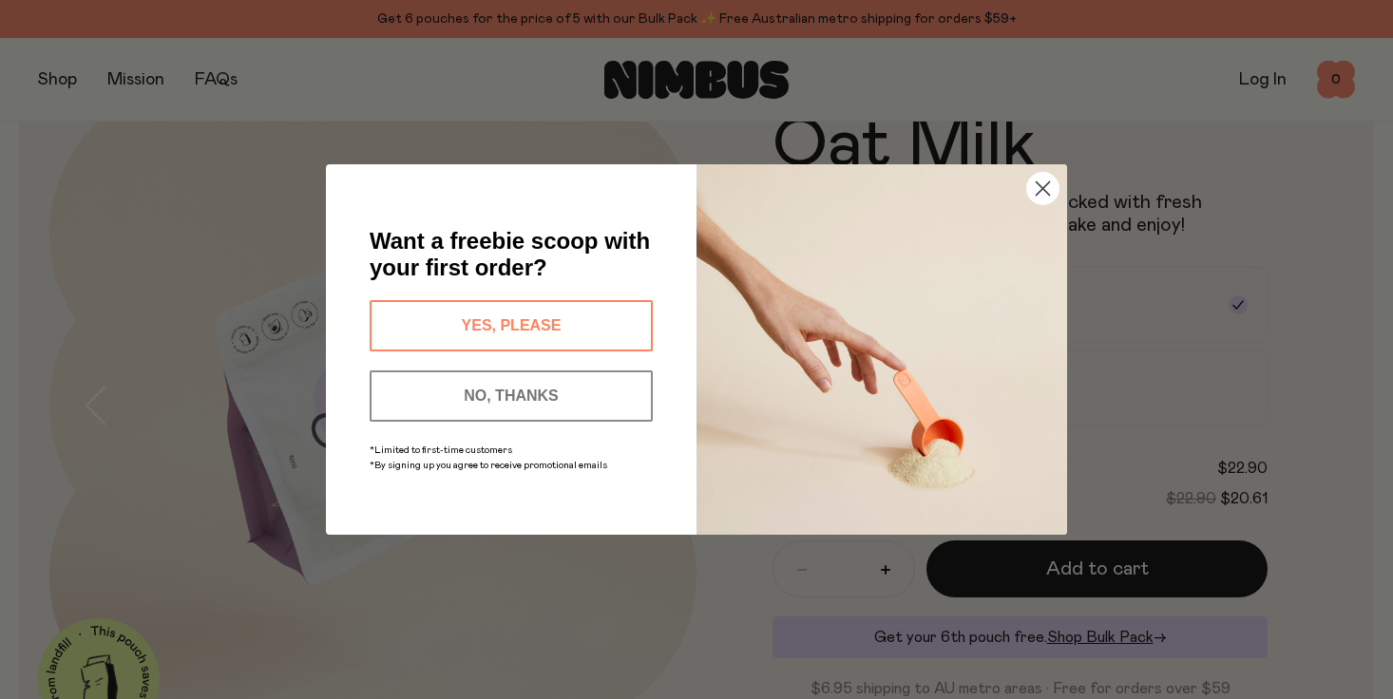
scroll to position [96, 0]
click at [1039, 186] on circle "Close dialog" at bounding box center [1042, 188] width 31 height 31
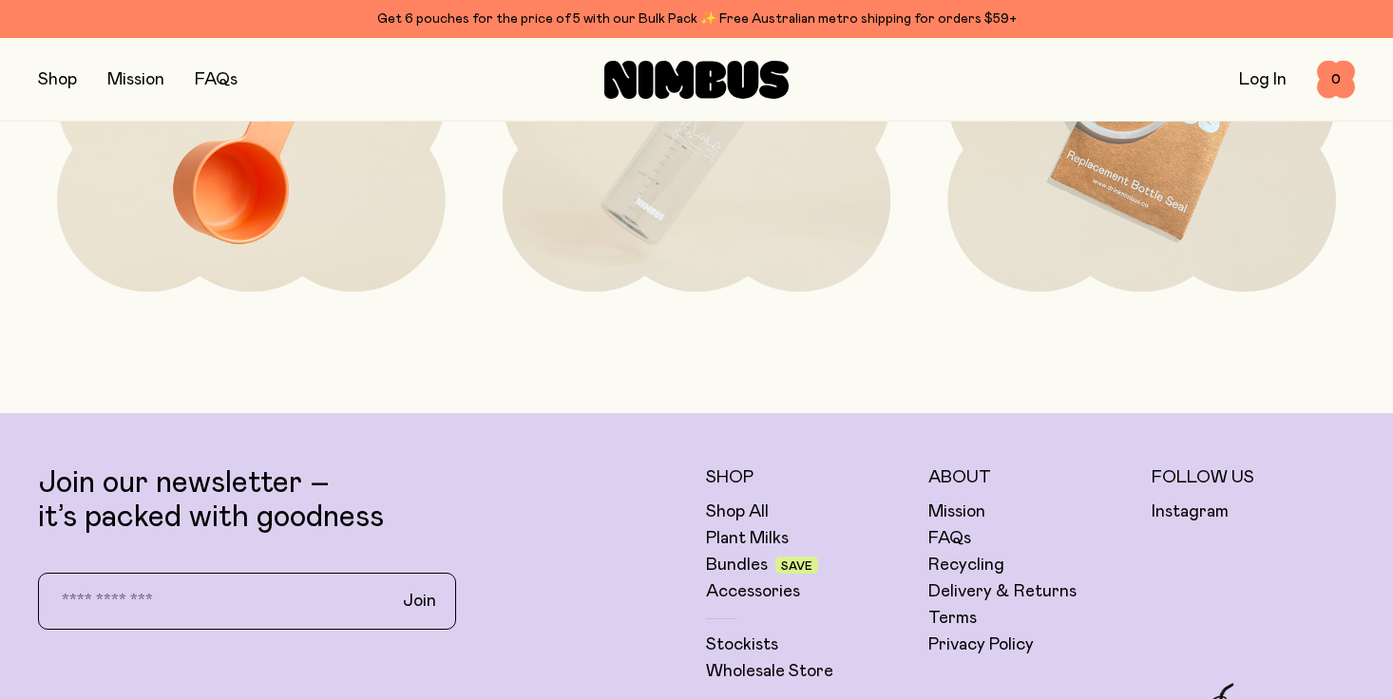
scroll to position [4462, 0]
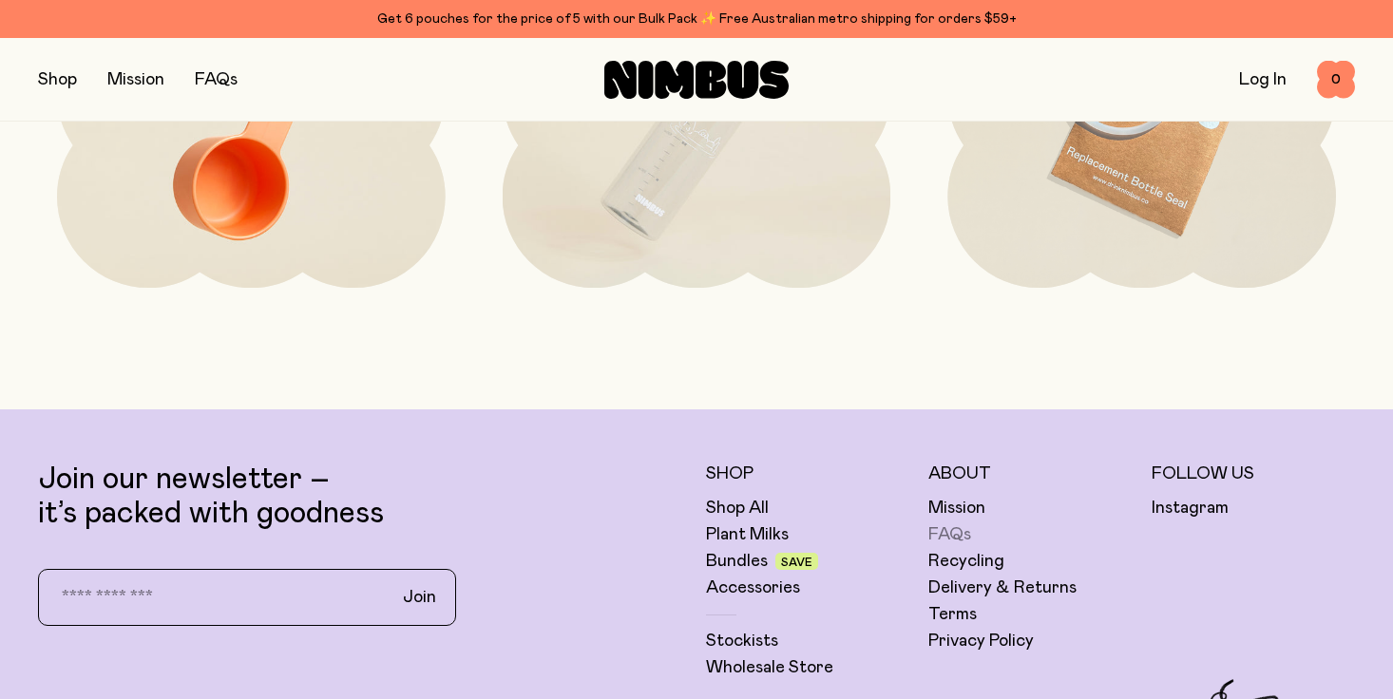
click at [943, 534] on link "FAQs" at bounding box center [949, 535] width 43 height 23
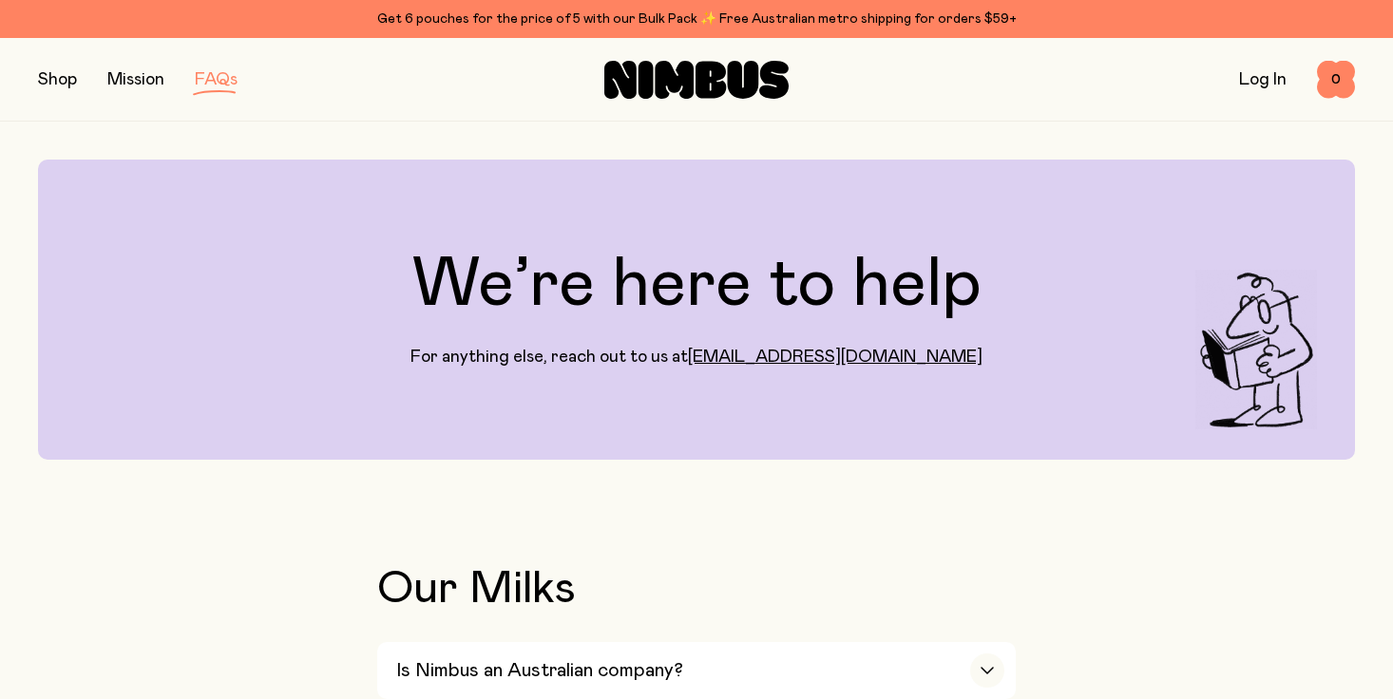
click at [70, 80] on button "button" at bounding box center [57, 80] width 39 height 27
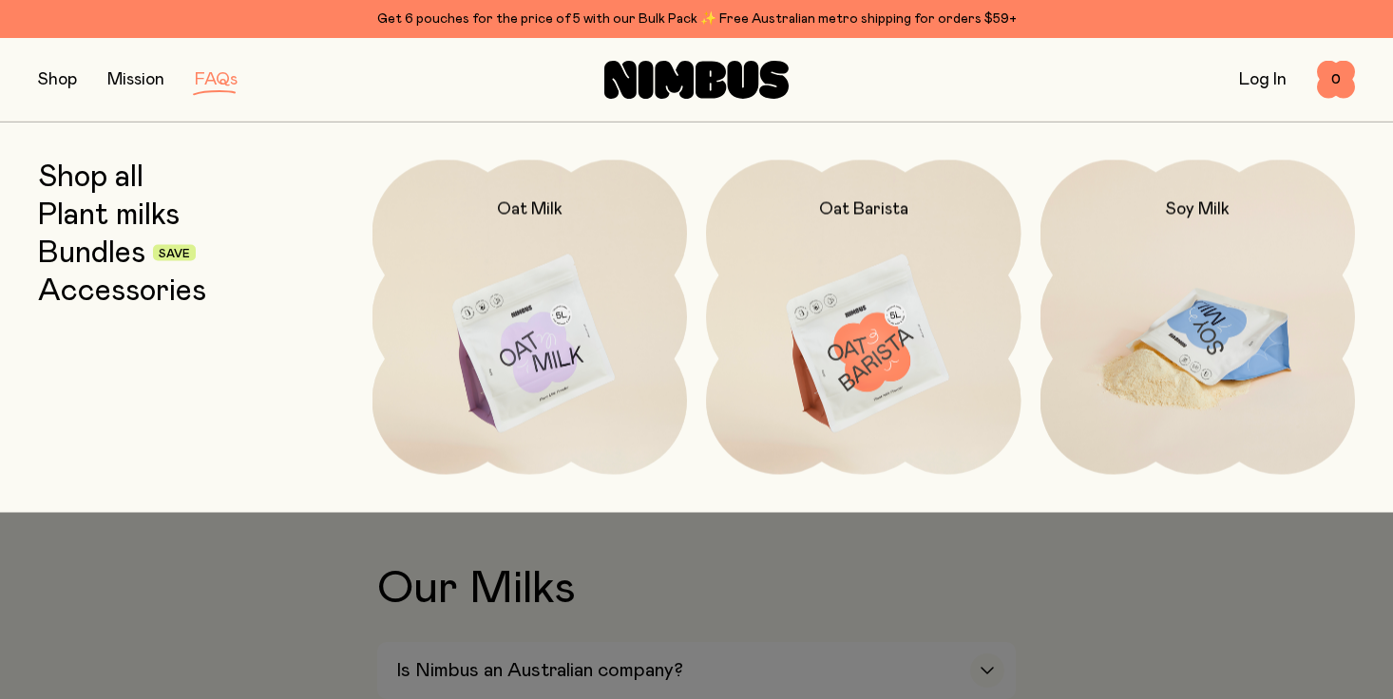
click at [1175, 275] on img at bounding box center [1197, 345] width 315 height 371
